Goal: Communication & Community: Answer question/provide support

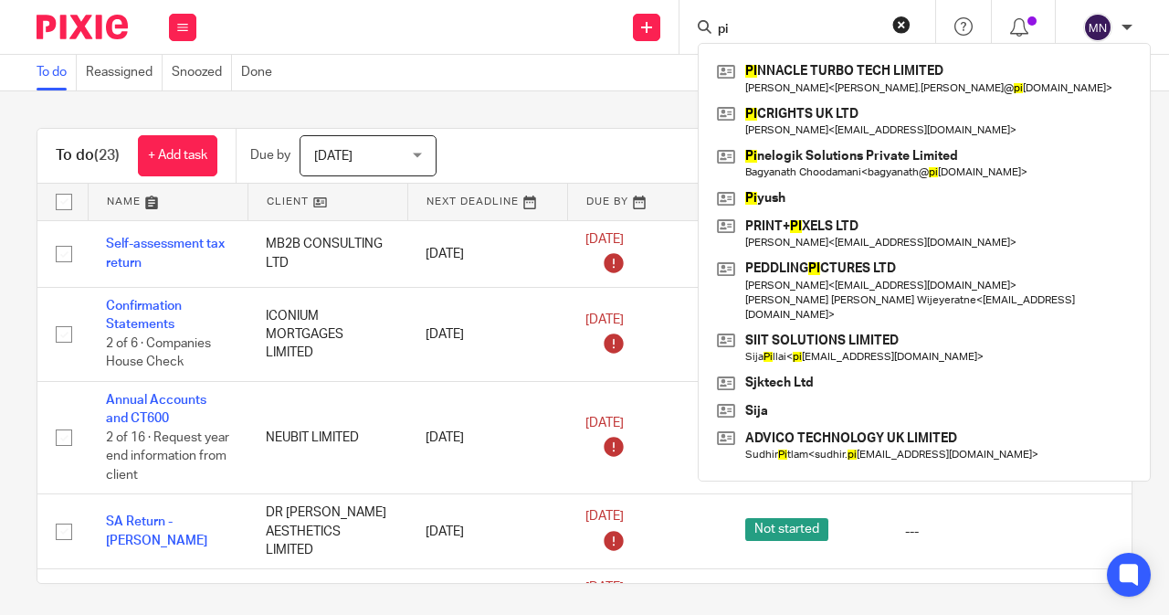
type input "p"
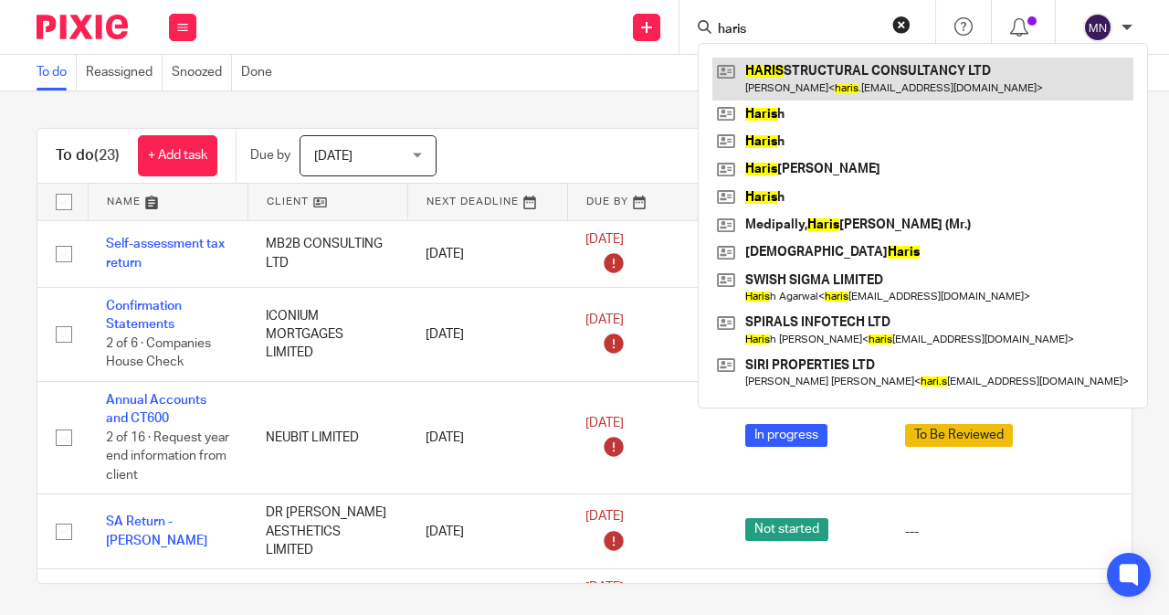
type input "haris"
click at [852, 76] on link at bounding box center [922, 79] width 421 height 42
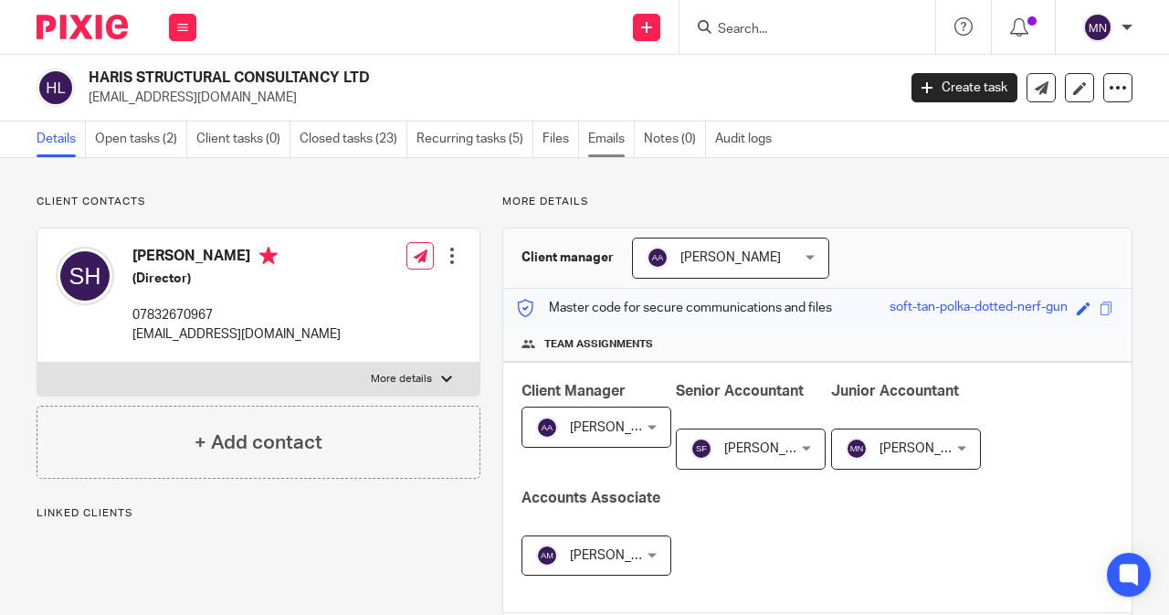
click at [608, 143] on link "Emails" at bounding box center [611, 139] width 47 height 36
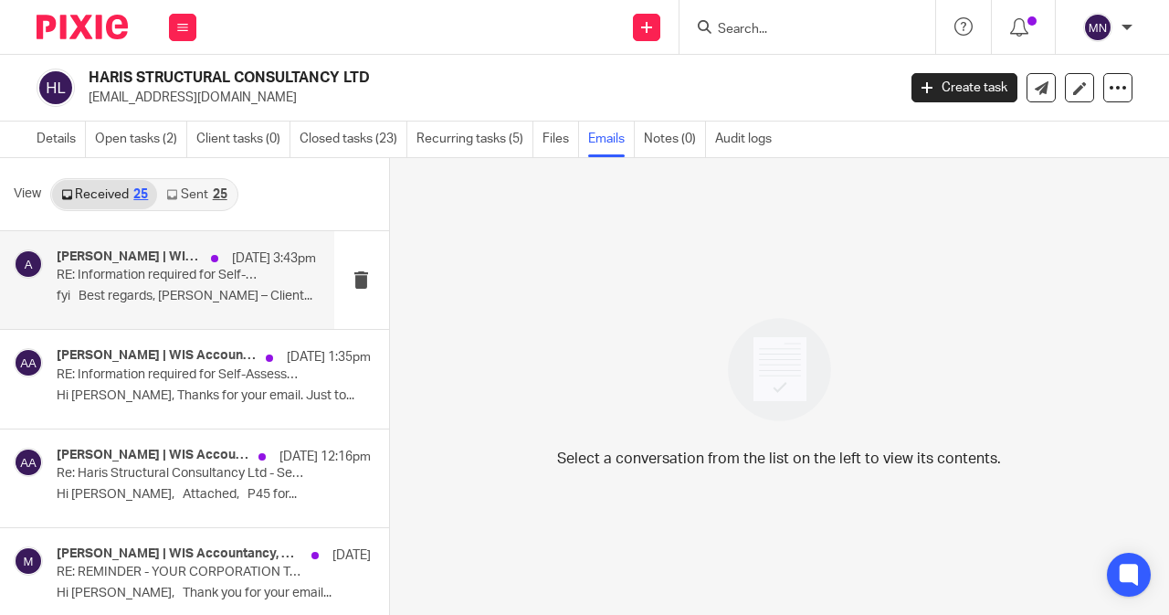
click at [212, 301] on p "fyi Best regards, [PERSON_NAME] – Client..." at bounding box center [186, 297] width 259 height 16
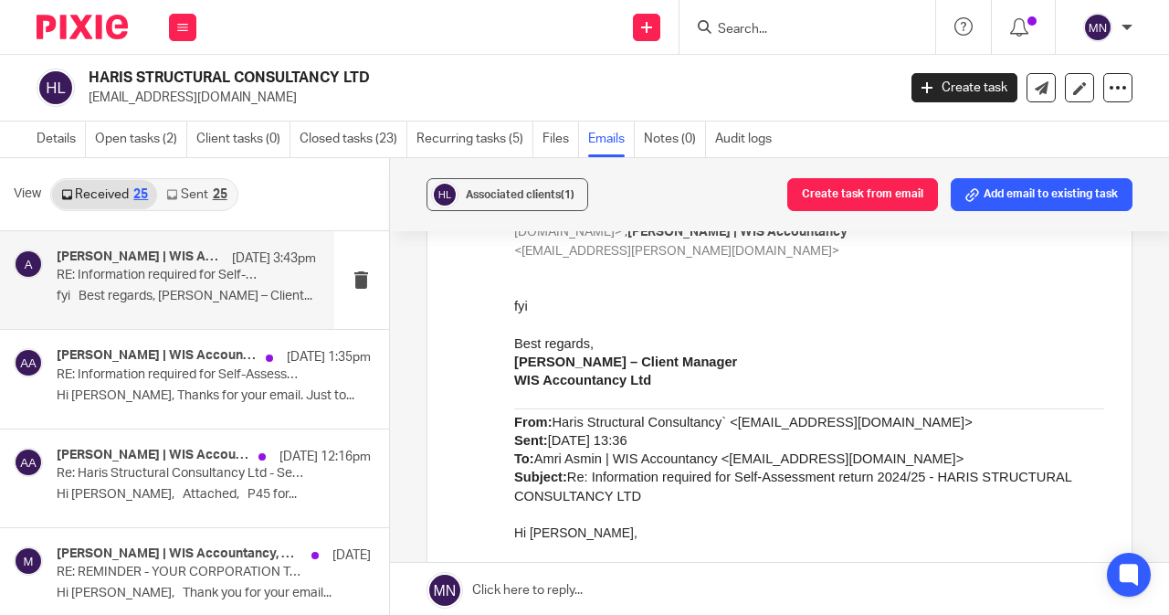
scroll to position [1096, 0]
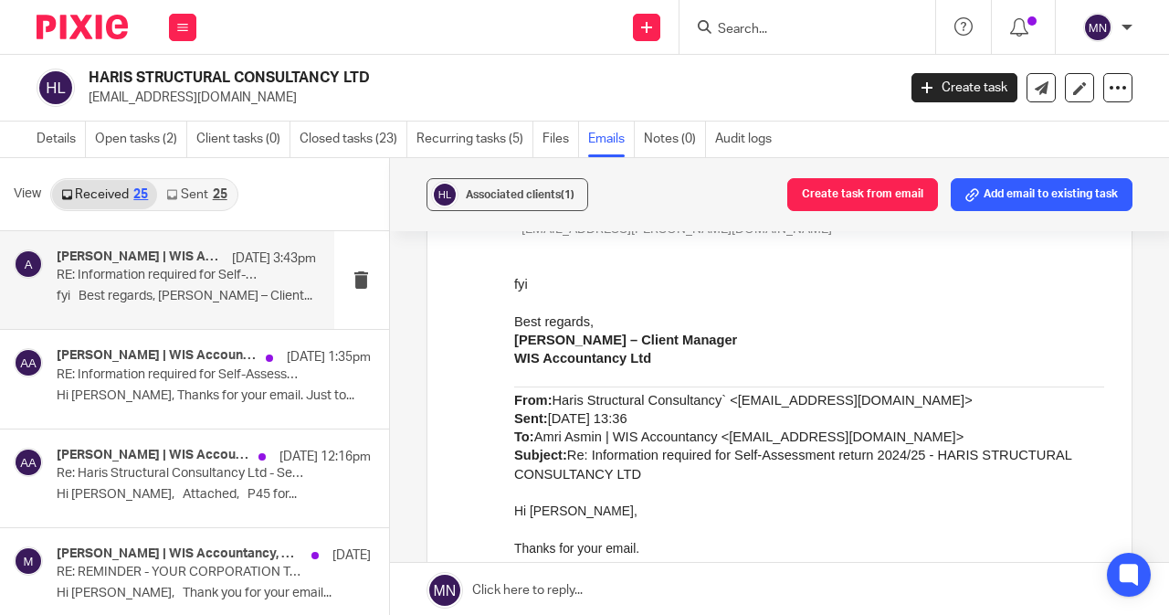
click at [204, 184] on link "Sent 25" at bounding box center [196, 194] width 79 height 29
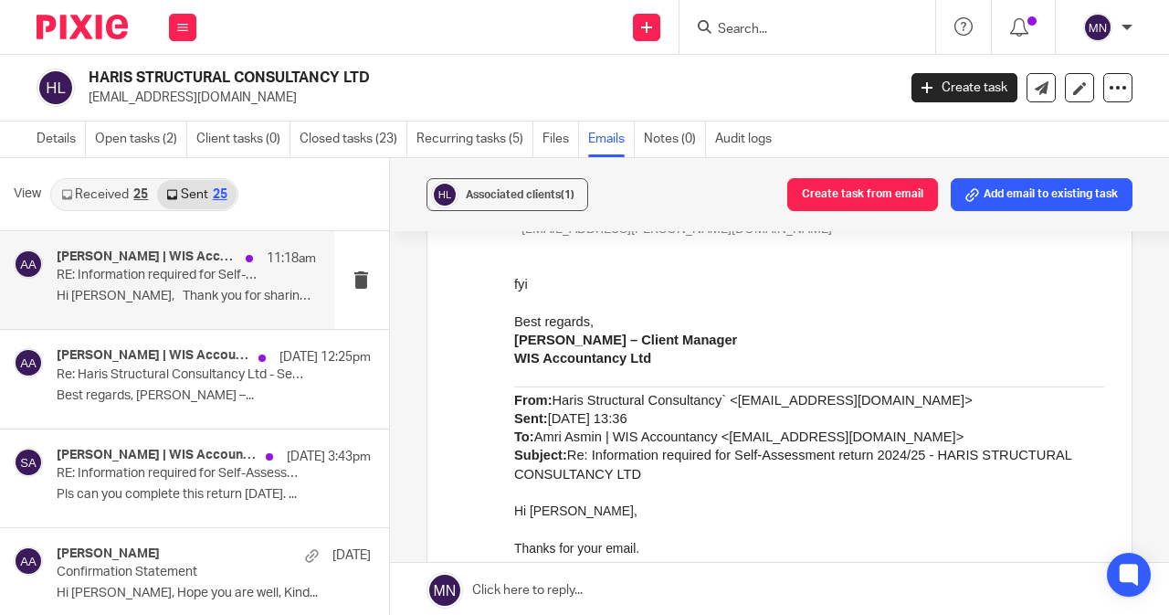
scroll to position [2, 0]
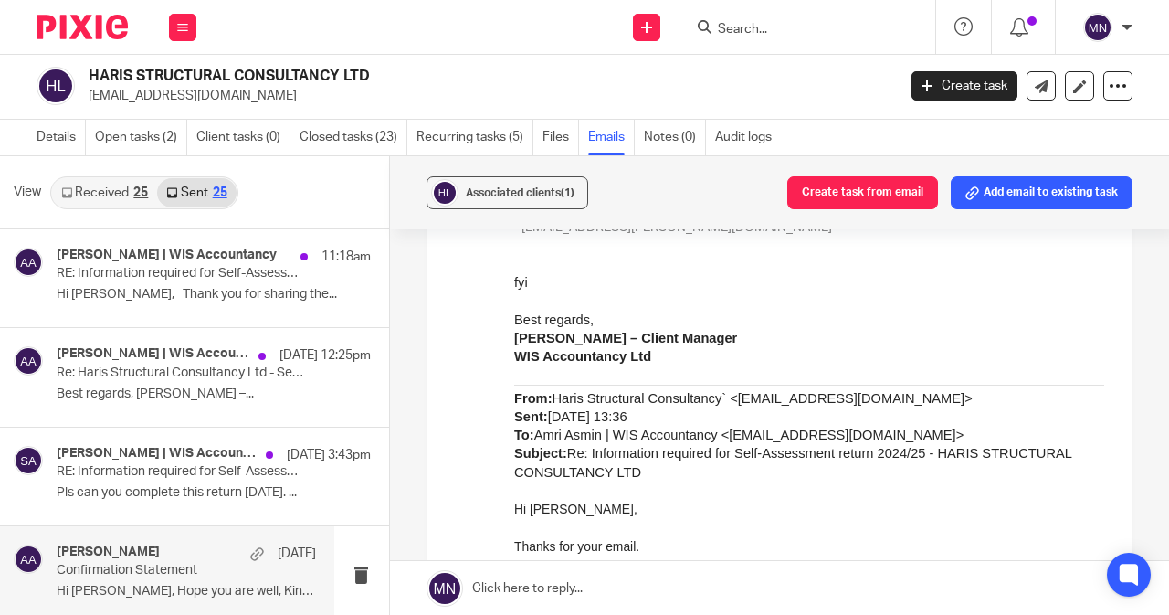
click at [177, 558] on div "Amri Asmin 11 Sep" at bounding box center [186, 553] width 259 height 18
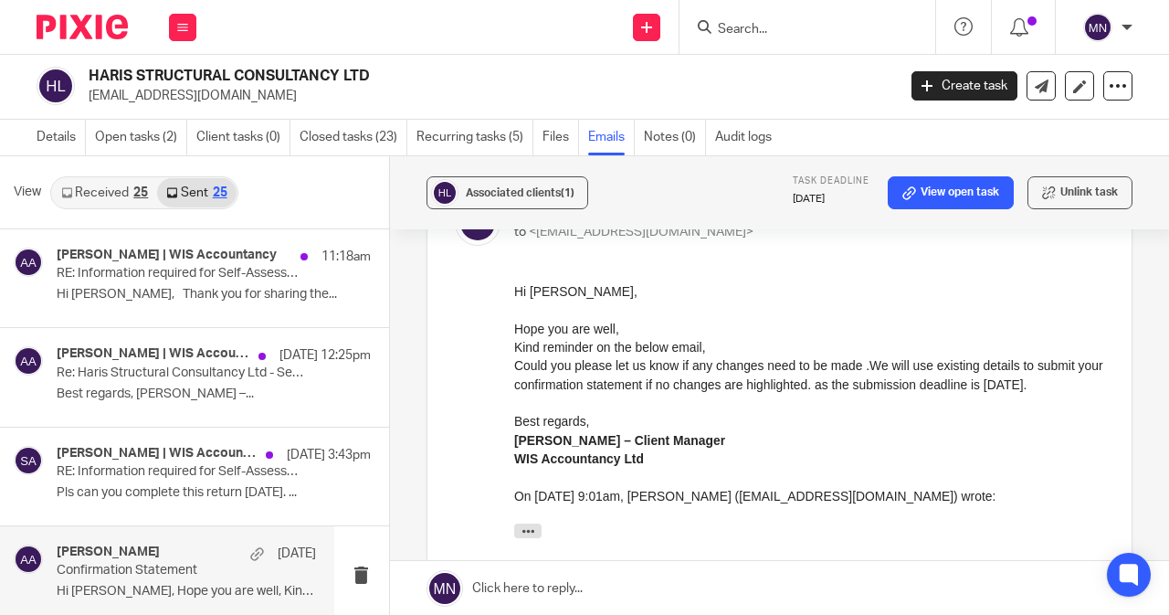
scroll to position [274, 0]
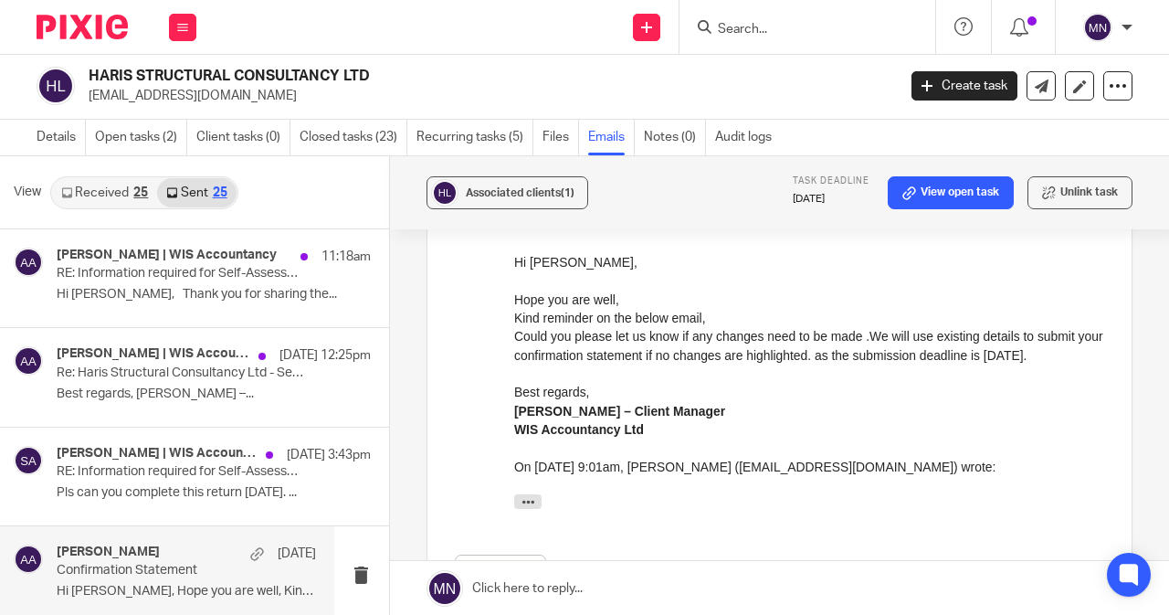
click at [515, 584] on link at bounding box center [779, 588] width 779 height 55
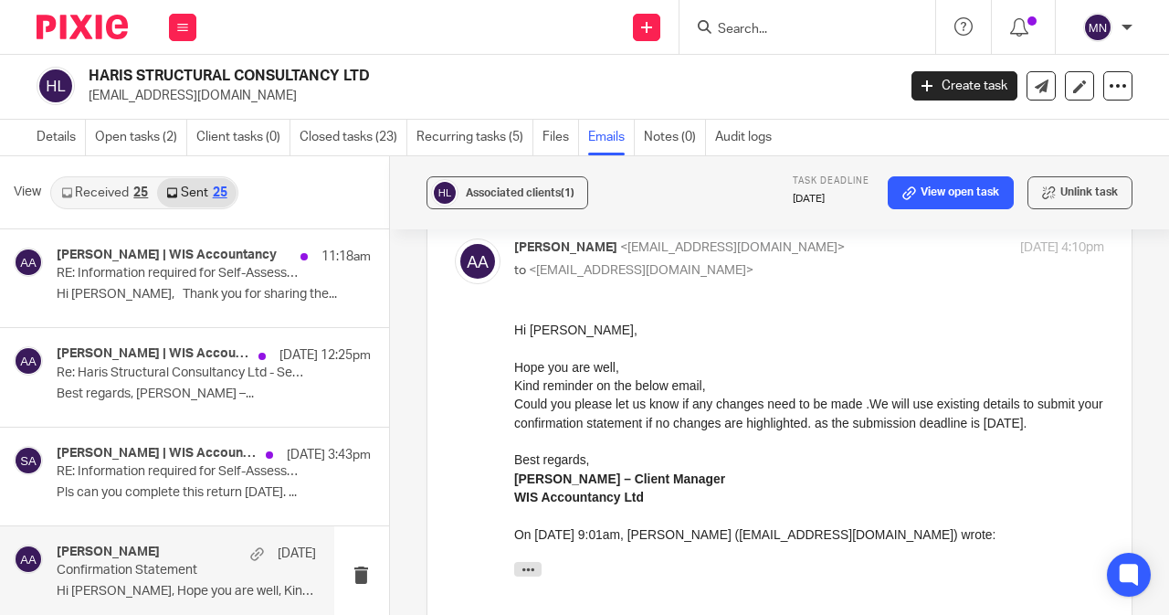
scroll to position [117, 0]
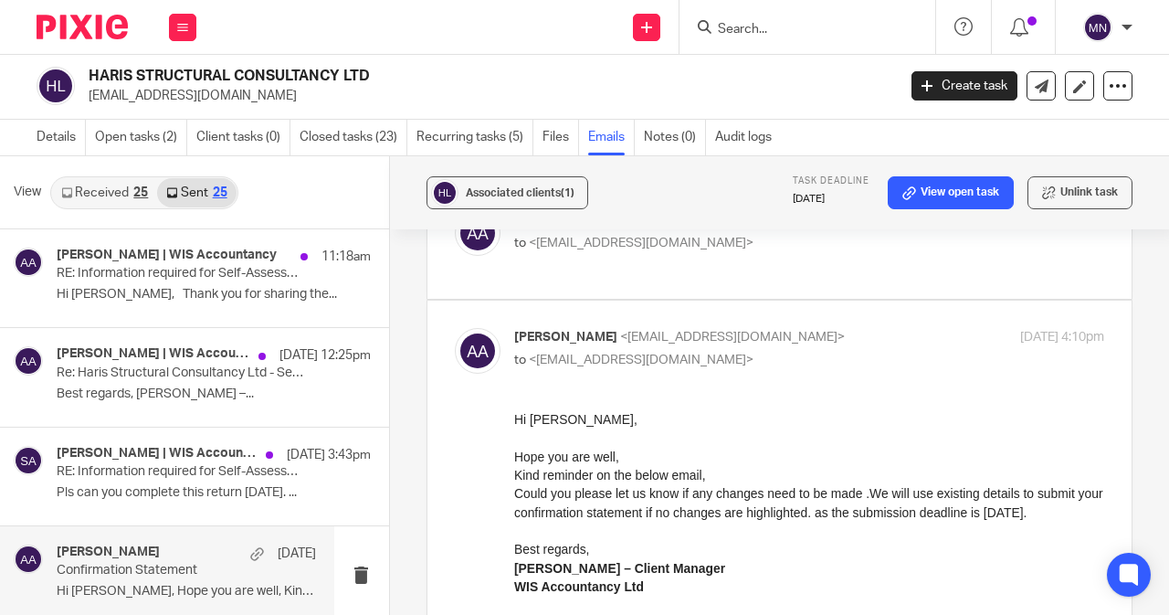
click at [507, 414] on div "Forward" at bounding box center [779, 577] width 649 height 334
drag, startPoint x: 515, startPoint y: 414, endPoint x: 1074, endPoint y: 518, distance: 568.6
click at [1074, 518] on div "Hi Sarath, Hope you are well, Kind reminder on the below email, Could you pleas…" at bounding box center [808, 541] width 590 height 265
copy div "Hi Sarath, Hope you are well, Kind reminder on the below email, Could you pleas…"
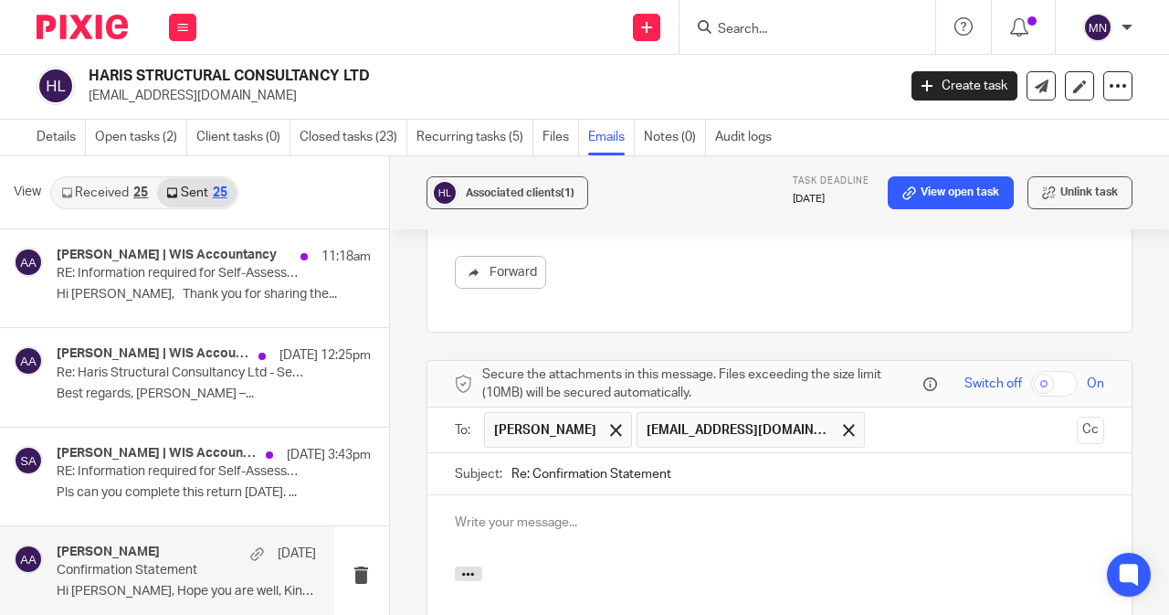
scroll to position [574, 0]
click at [455, 542] on div at bounding box center [779, 529] width 704 height 71
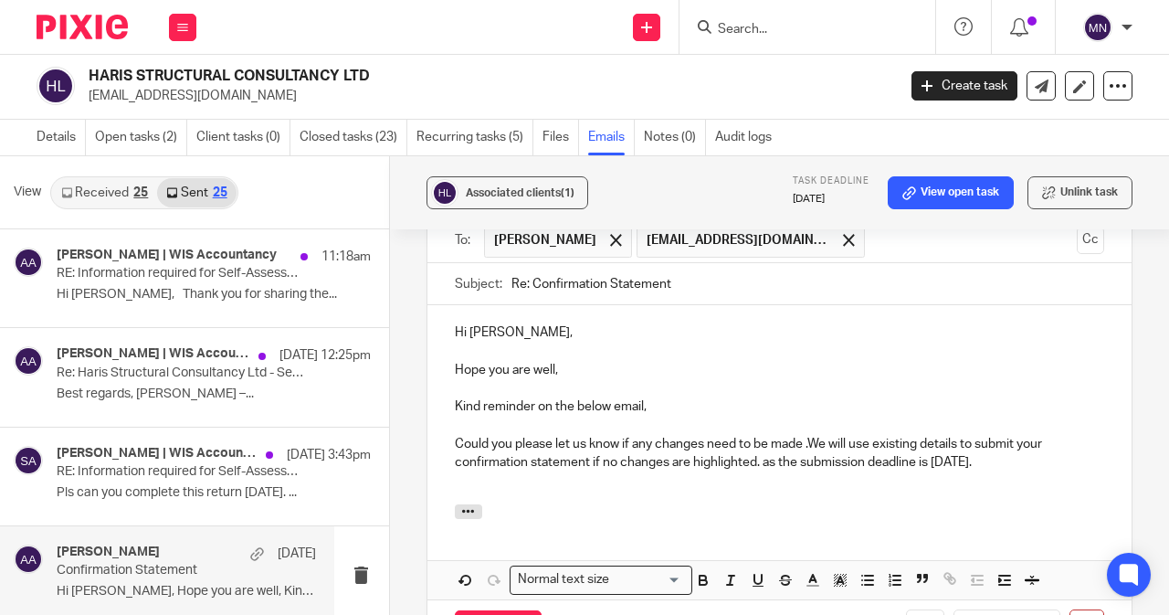
scroll to position [806, 0]
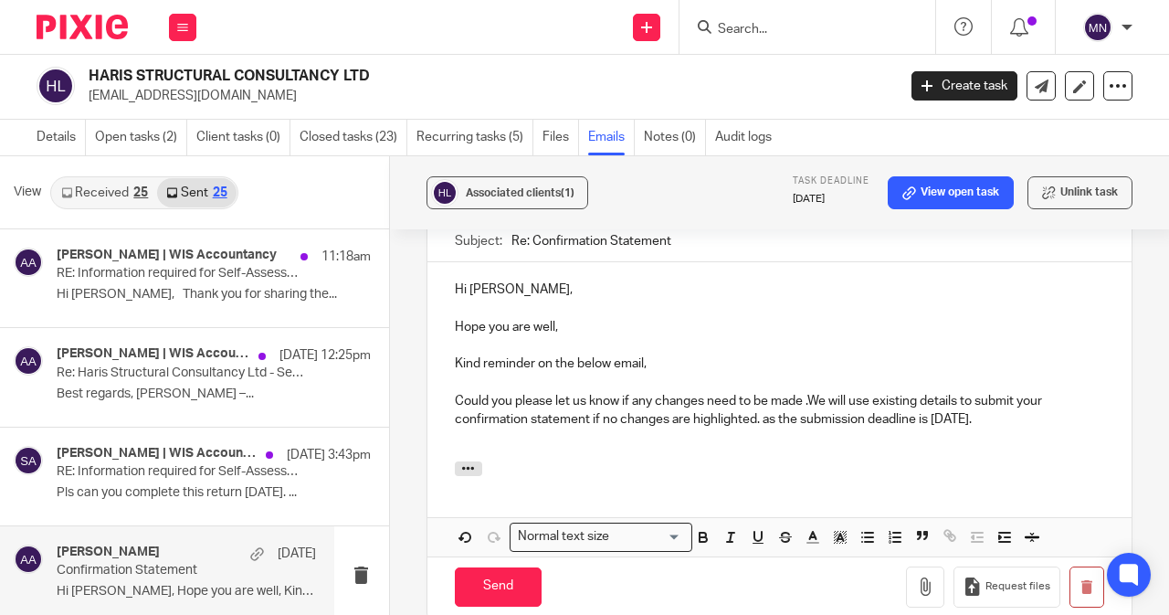
click at [951, 422] on p "Could you please let us know if any changes need to be made .We will use existi…" at bounding box center [779, 410] width 649 height 37
click at [990, 421] on p "Could you please let us know if any changes need to be made .We will use existi…" at bounding box center [779, 410] width 649 height 37
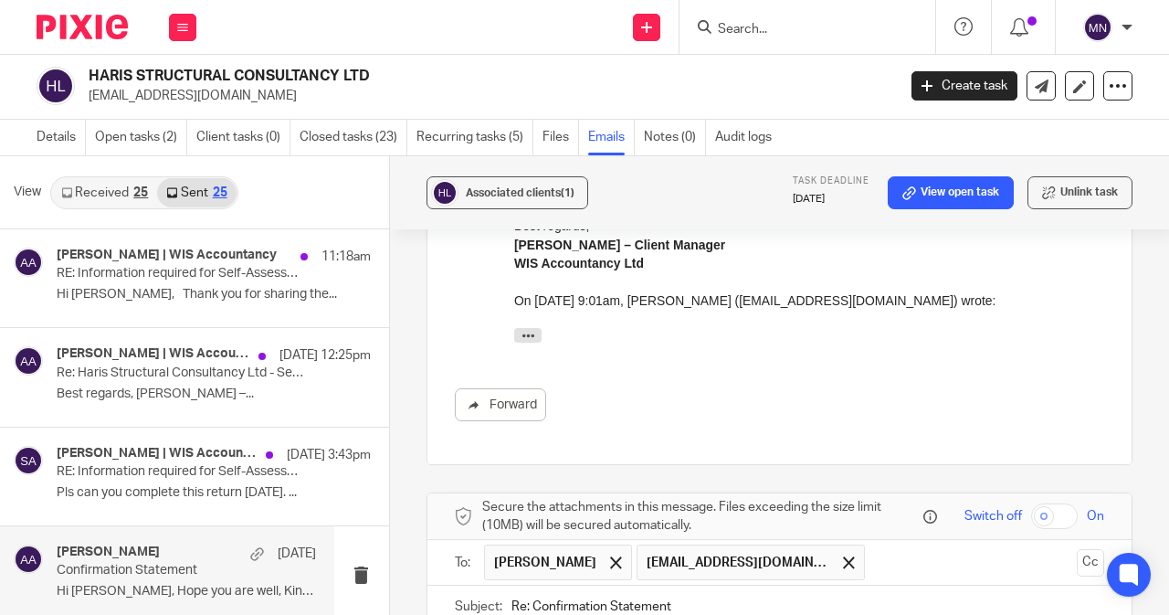
scroll to position [349, 0]
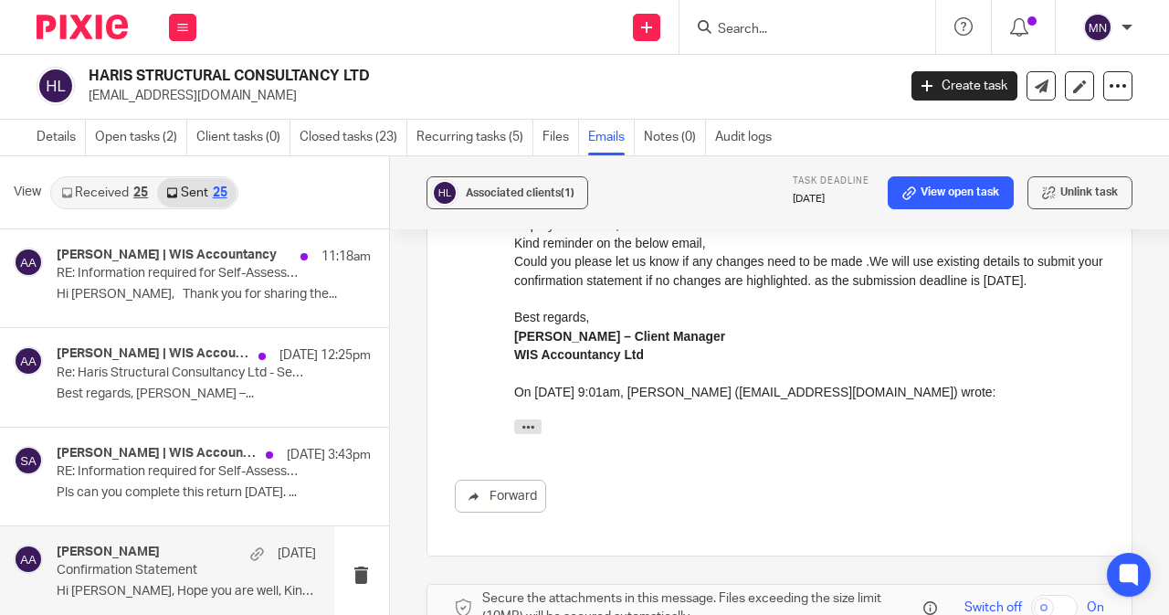
drag, startPoint x: 1020, startPoint y: 494, endPoint x: 624, endPoint y: 352, distance: 421.2
drag, startPoint x: 640, startPoint y: 354, endPoint x: 495, endPoint y: 321, distance: 149.1
click at [513, 321] on html "Hi Sarath, Hope you are well, Kind reminder on the below email, Could you pleas…" at bounding box center [808, 309] width 590 height 265
copy div "Best regards, Amri Asmin – Client Manager WIS Accountancy Ltd"
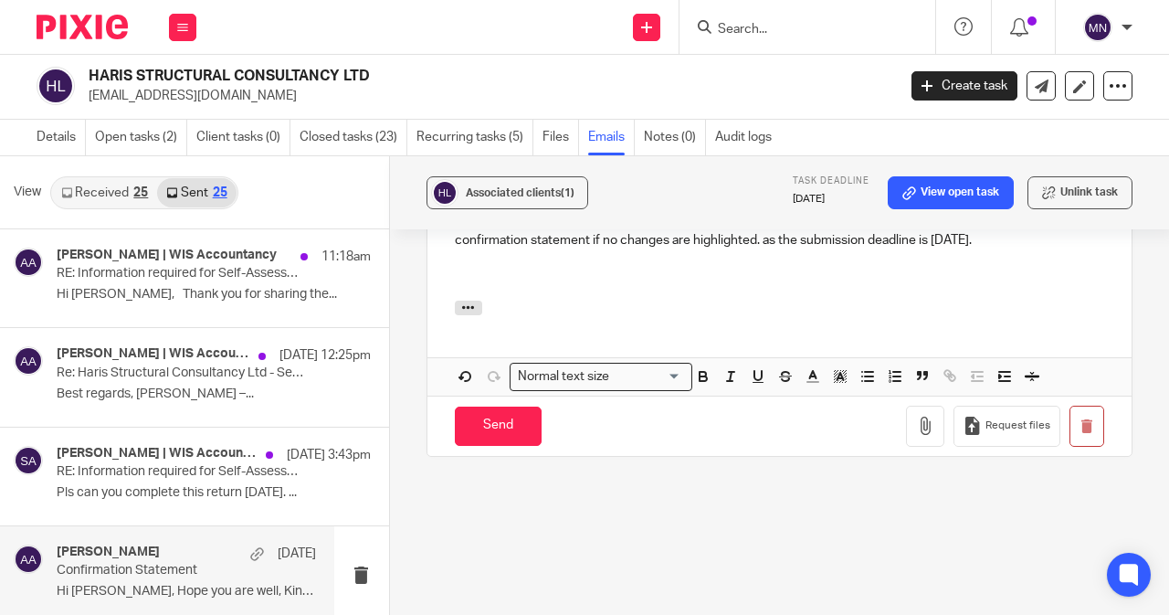
scroll to position [988, 0]
click at [986, 241] on p "Could you please let us know if any changes need to be made .We will use existi…" at bounding box center [779, 227] width 649 height 37
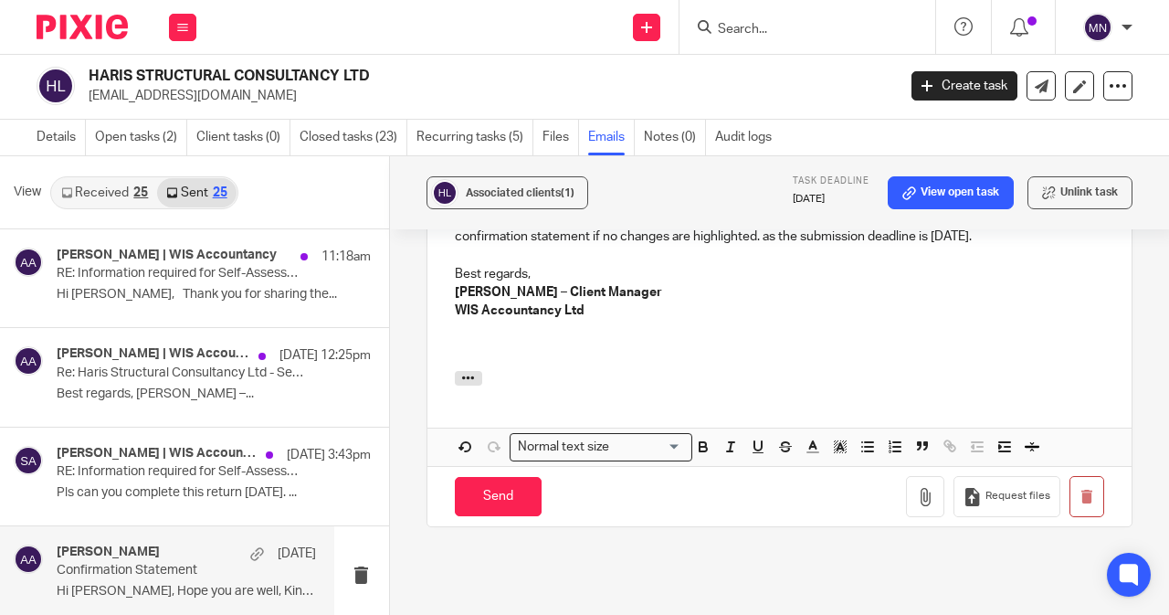
click at [458, 357] on p at bounding box center [779, 348] width 649 height 18
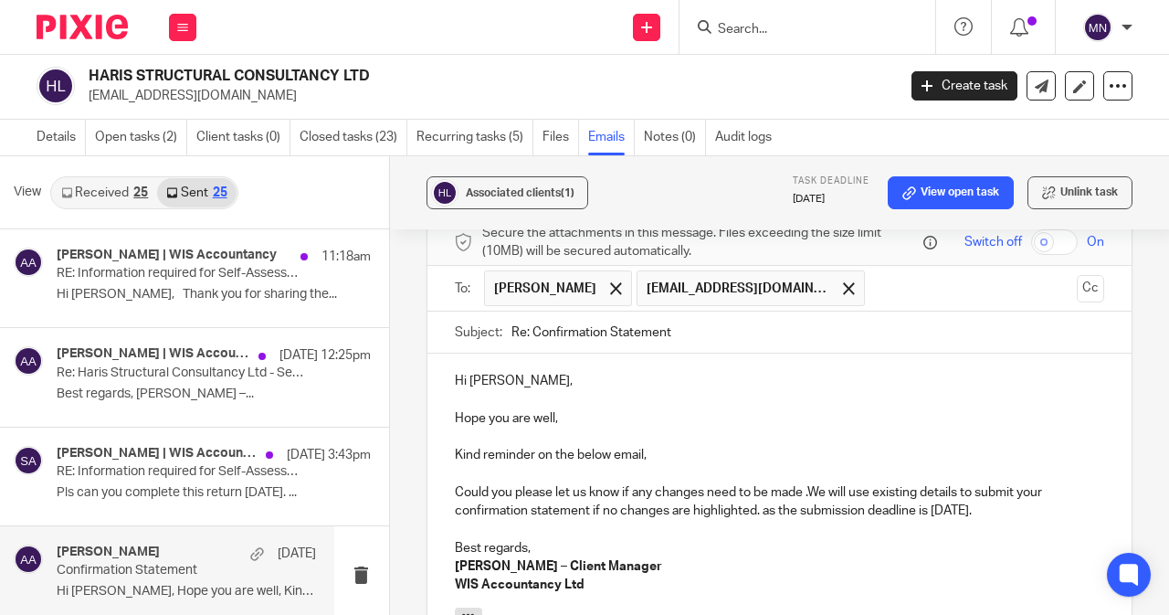
scroll to position [806, 0]
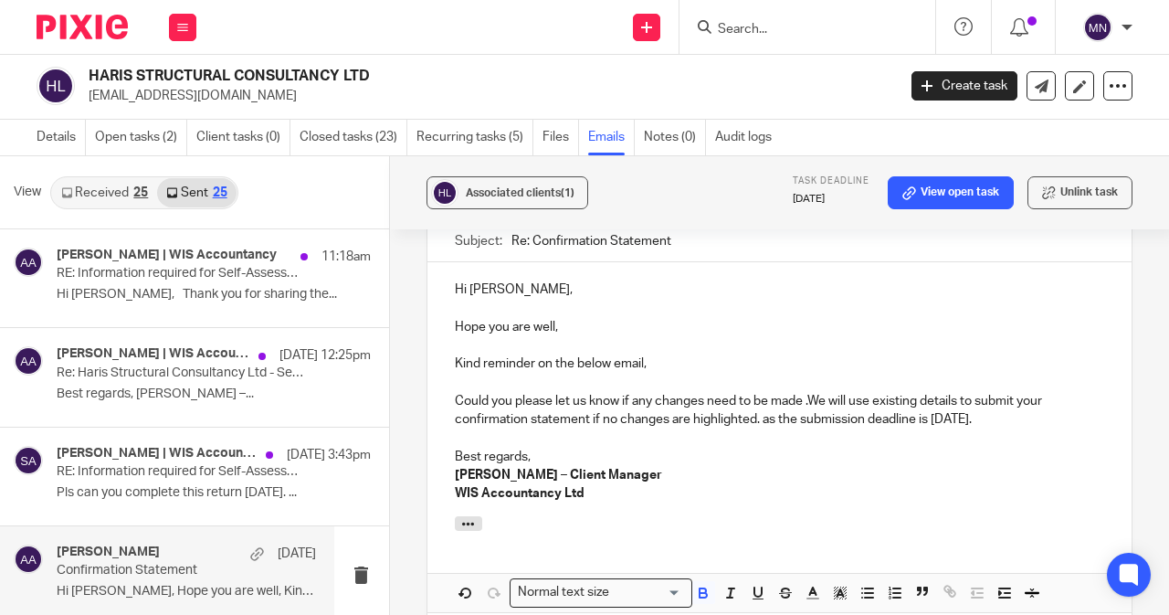
click at [1127, 22] on div at bounding box center [1127, 27] width 11 height 11
click at [1067, 74] on span "My profile" at bounding box center [1056, 73] width 57 height 13
click at [1107, 19] on img at bounding box center [1097, 27] width 29 height 29
click at [1067, 132] on span "Logout" at bounding box center [1048, 127] width 41 height 13
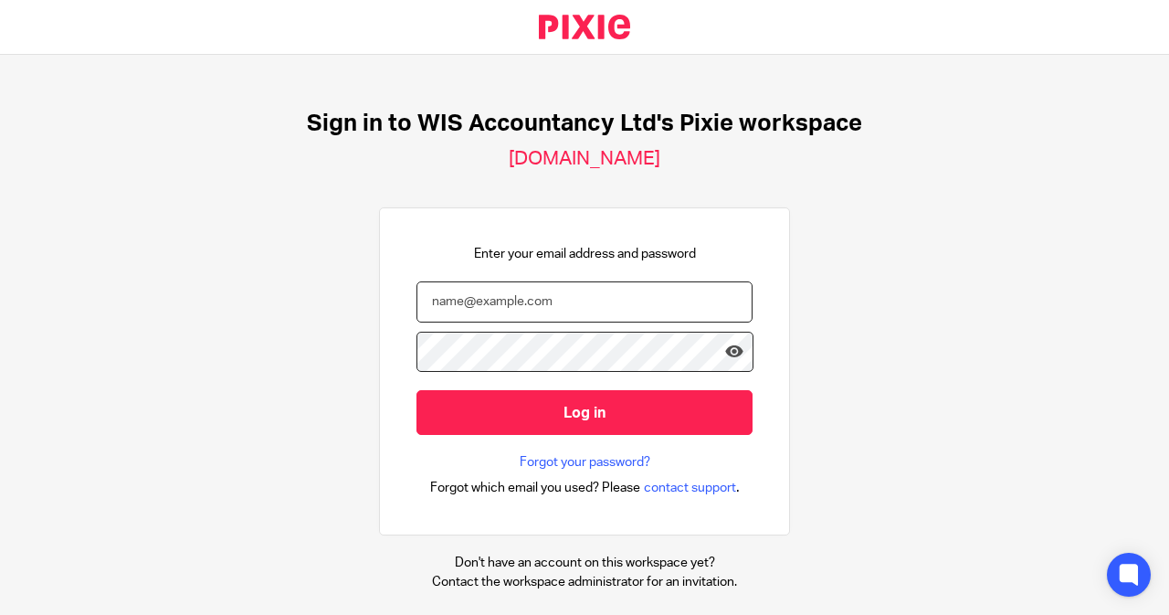
type input "amri@wis-accountancy.co.uk"
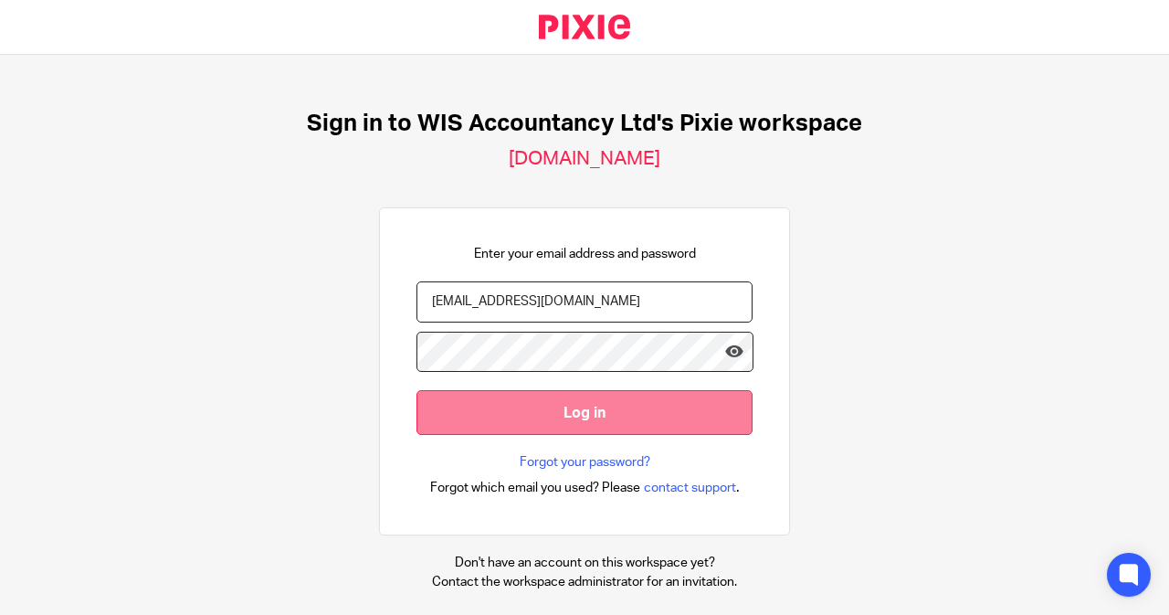
click at [492, 416] on input "Log in" at bounding box center [584, 412] width 336 height 45
